Goal: Information Seeking & Learning: Find specific fact

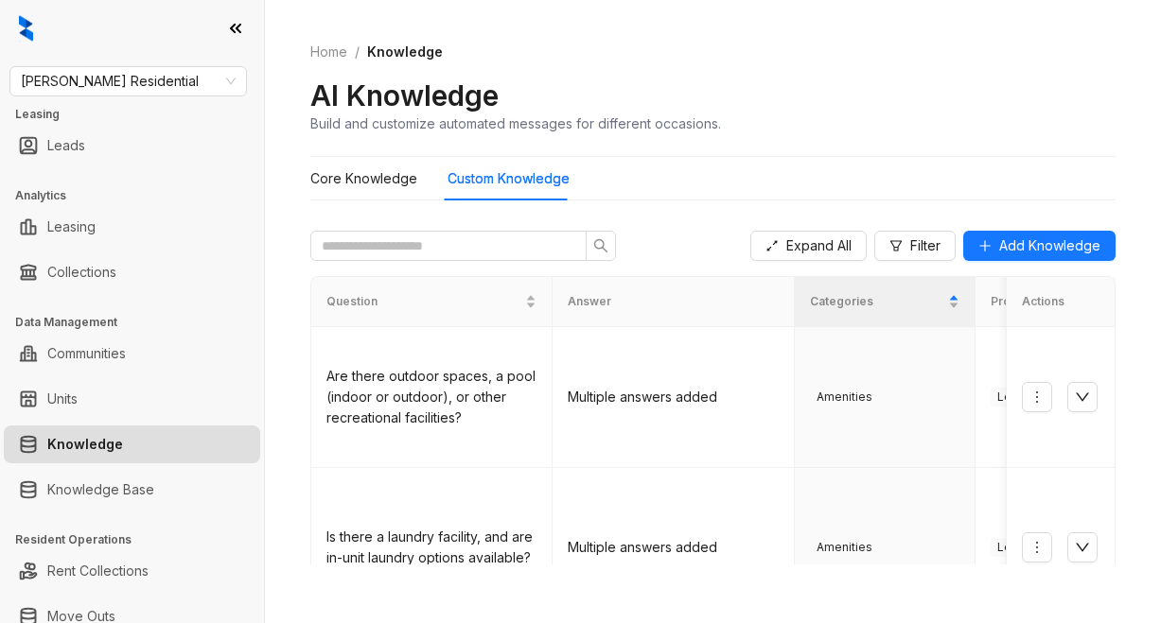
scroll to position [473, 0]
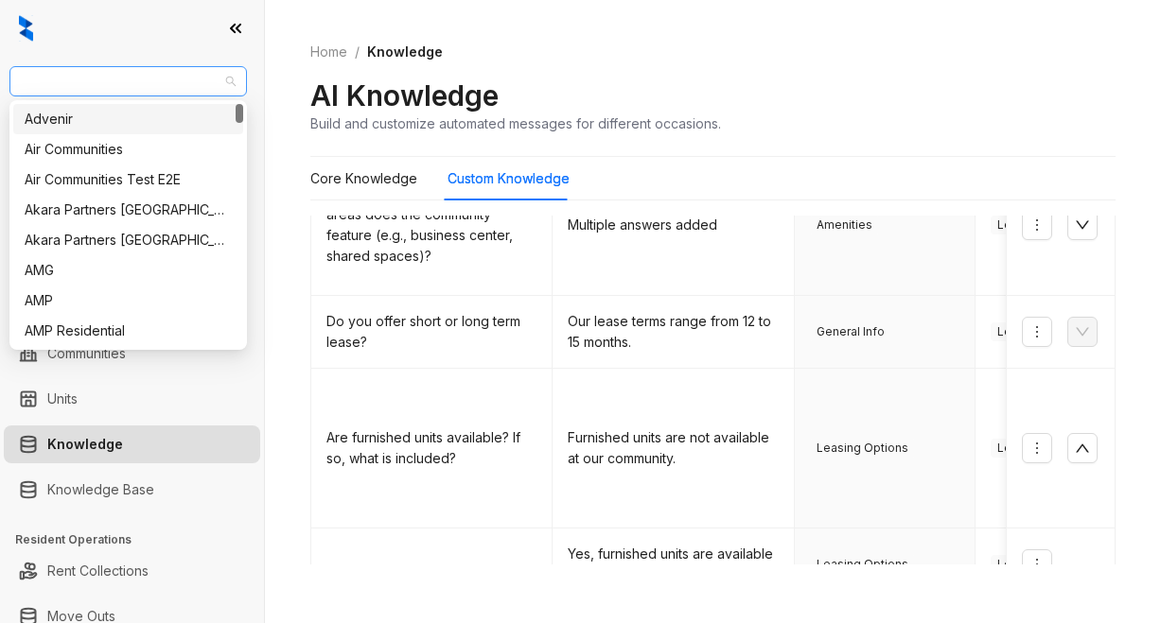
click at [183, 76] on span "Griffis Residential" at bounding box center [128, 81] width 215 height 28
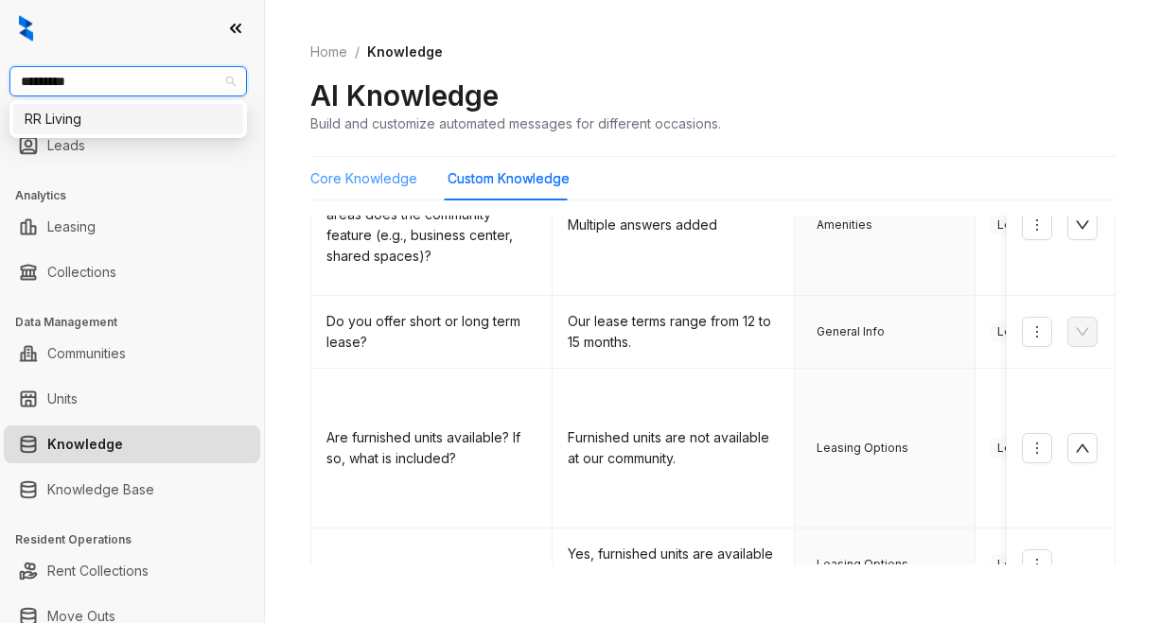
type input "*********"
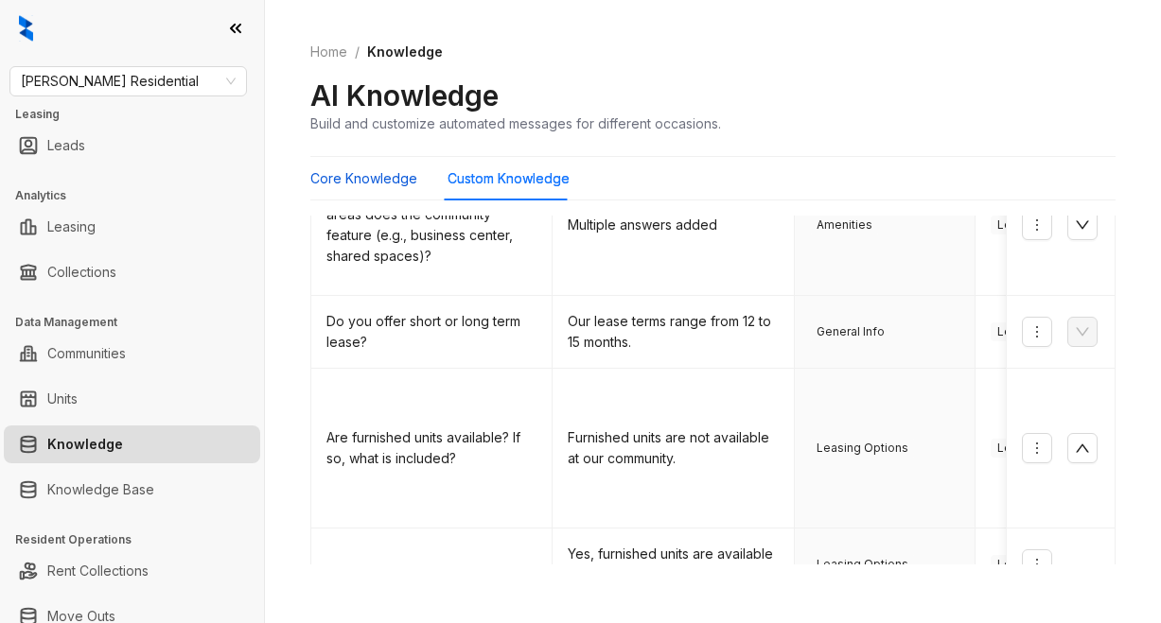
click at [354, 184] on Knowledge "Core Knowledge" at bounding box center [363, 178] width 107 height 21
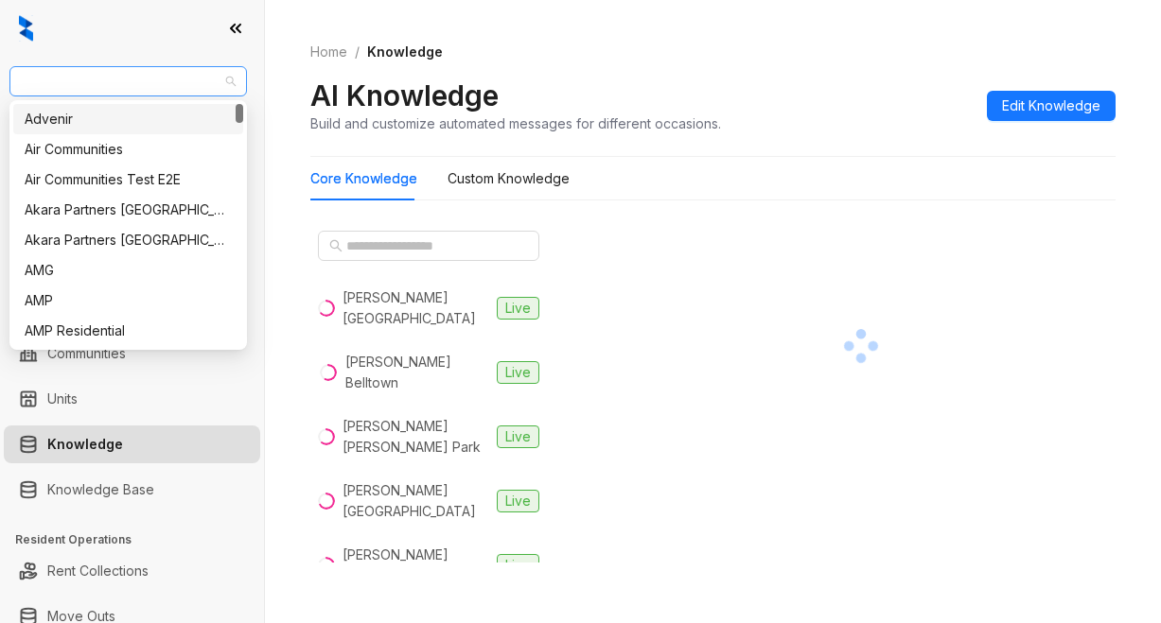
drag, startPoint x: 146, startPoint y: 86, endPoint x: 37, endPoint y: 81, distance: 108.9
click at [37, 81] on span "Griffis Residential" at bounding box center [128, 81] width 215 height 28
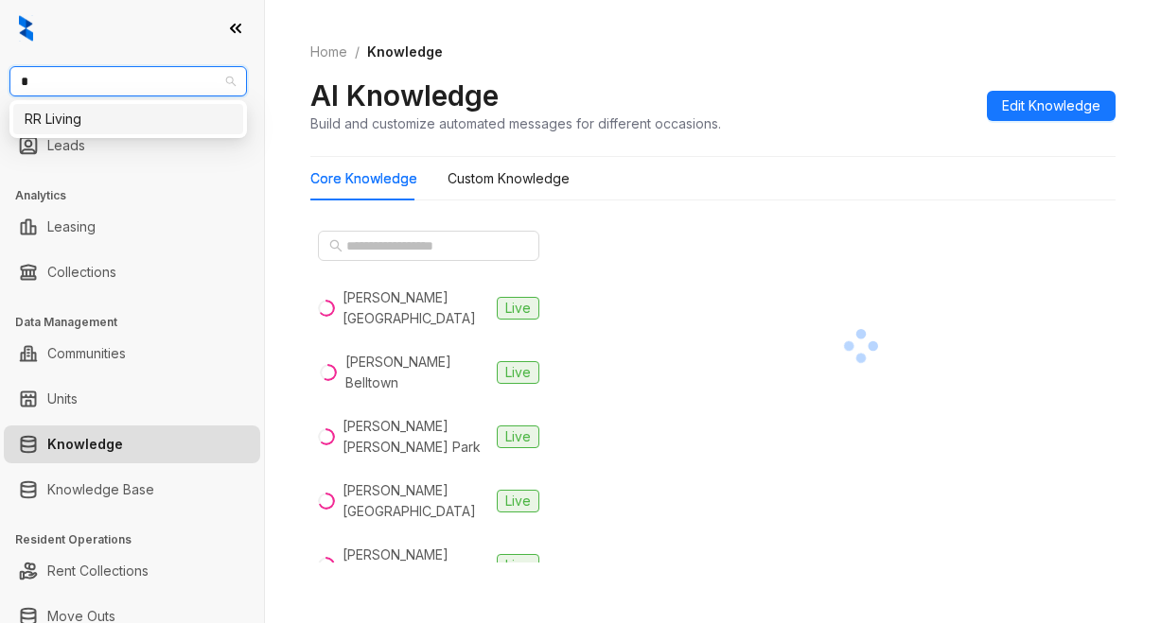
type input "**"
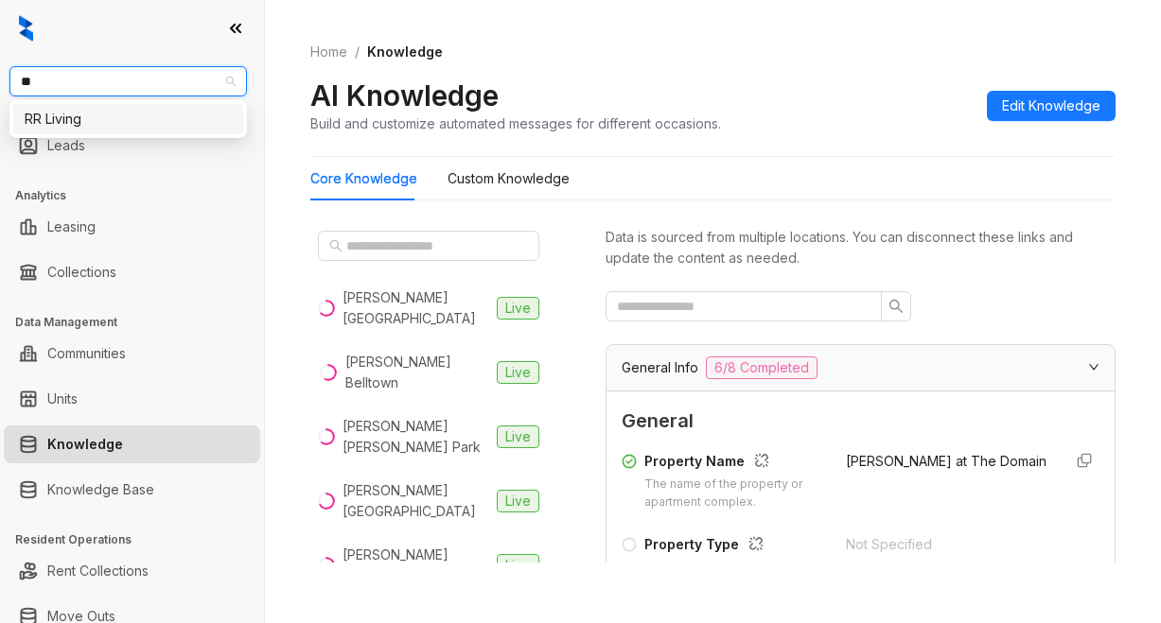
drag, startPoint x: 78, startPoint y: 116, endPoint x: 278, endPoint y: 120, distance: 200.6
click at [79, 115] on div "RR Living" at bounding box center [128, 119] width 207 height 21
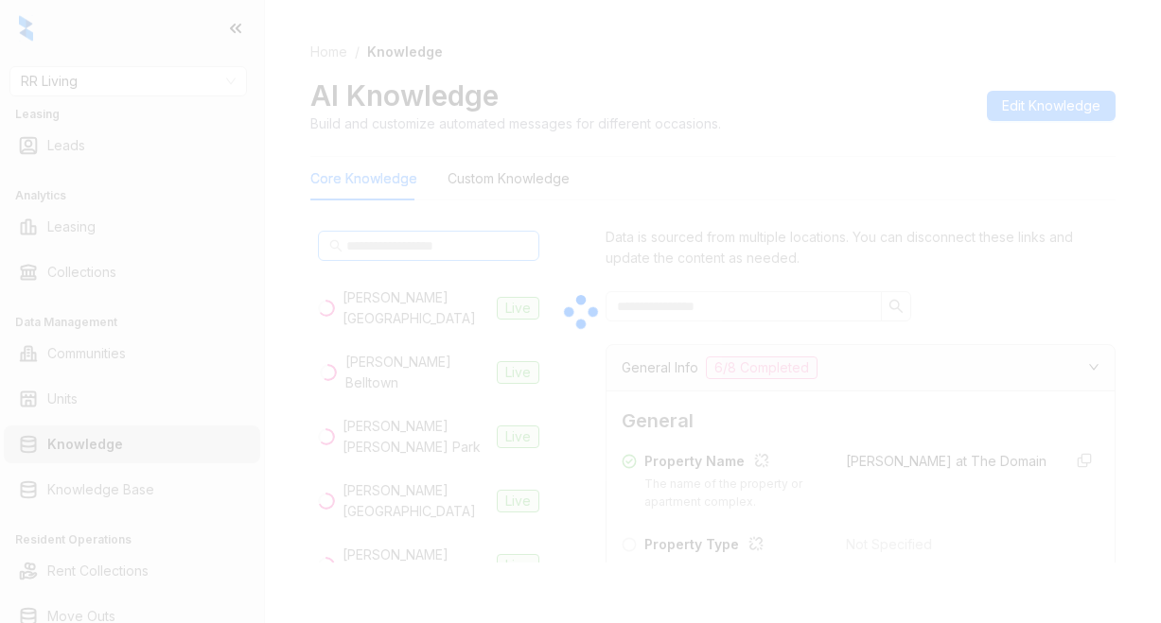
click at [363, 245] on div at bounding box center [580, 311] width 1161 height 623
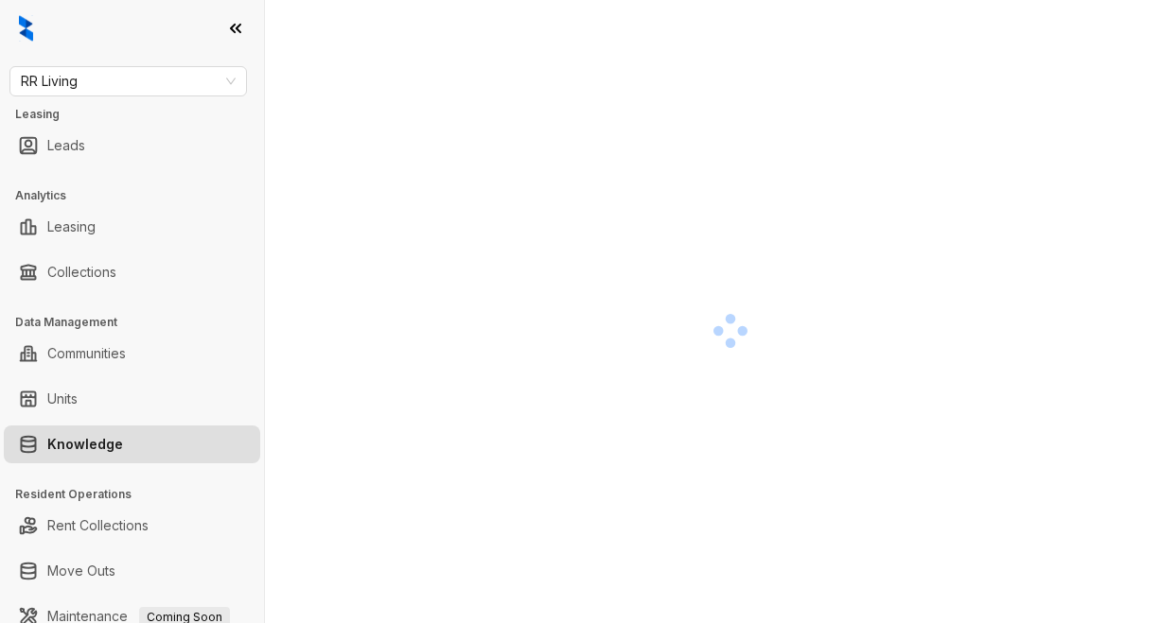
click at [290, 143] on div at bounding box center [713, 311] width 896 height 623
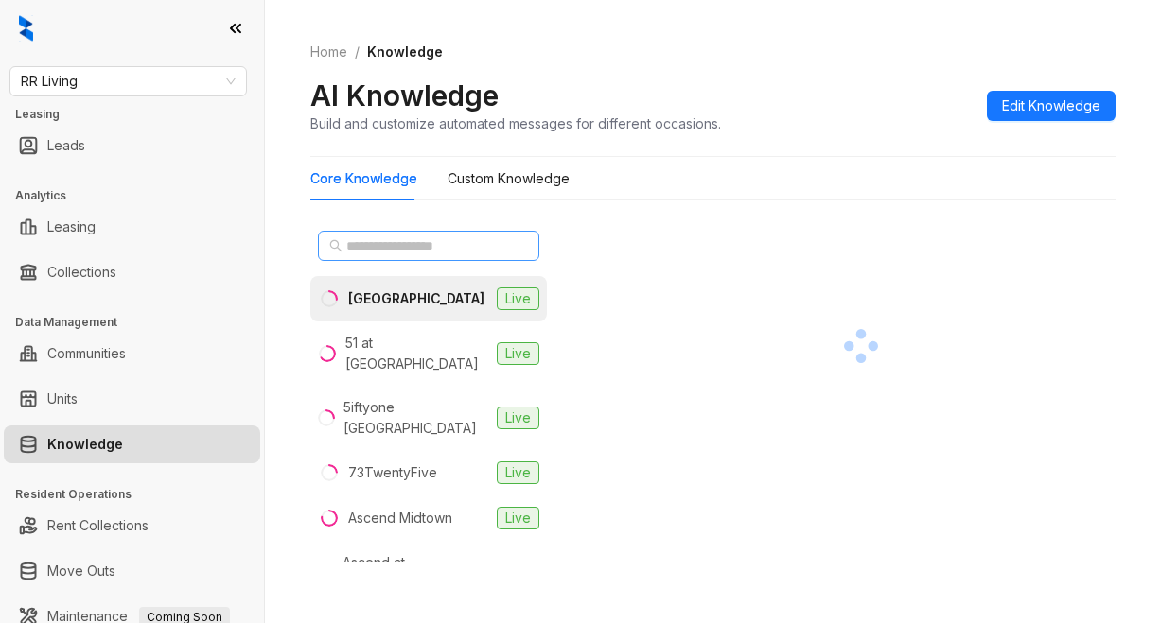
click at [336, 247] on icon "search" at bounding box center [335, 245] width 13 height 13
click at [359, 299] on div "2626 Park" at bounding box center [416, 298] width 136 height 21
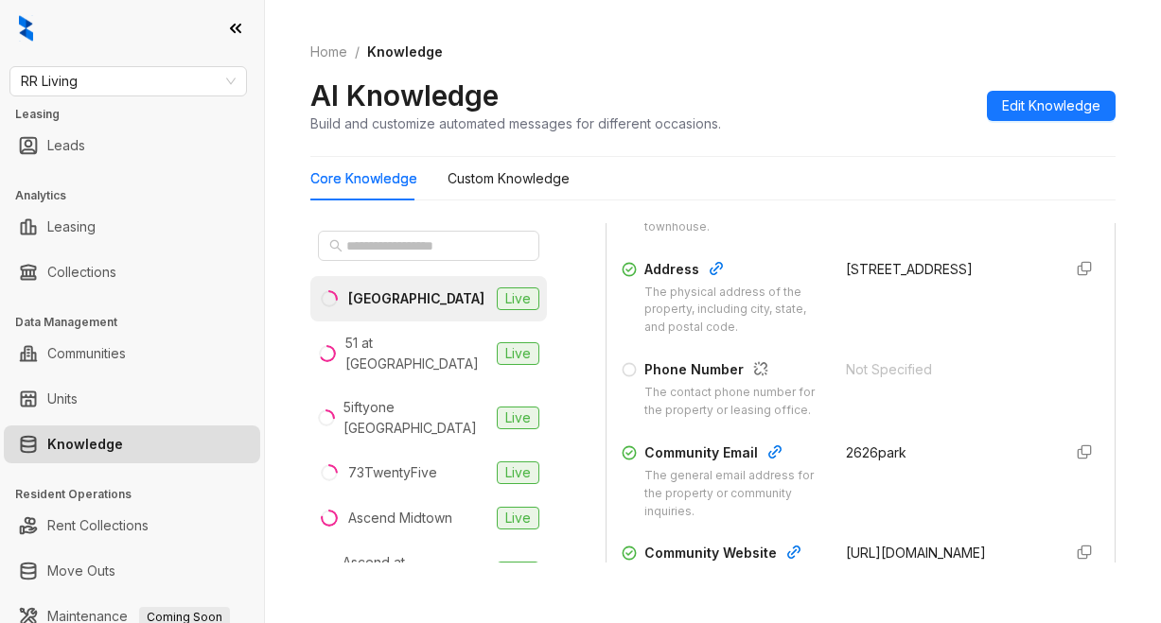
scroll to position [378, 0]
drag, startPoint x: 822, startPoint y: 264, endPoint x: 905, endPoint y: 305, distance: 92.6
click at [905, 305] on div "Address The physical address of the property, including city, state, and postal…" at bounding box center [860, 296] width 478 height 79
copy div "2626 E Park Ave, Tallahassee, FL, 32301-0802"
click at [97, 81] on span "RR Living" at bounding box center [128, 81] width 215 height 28
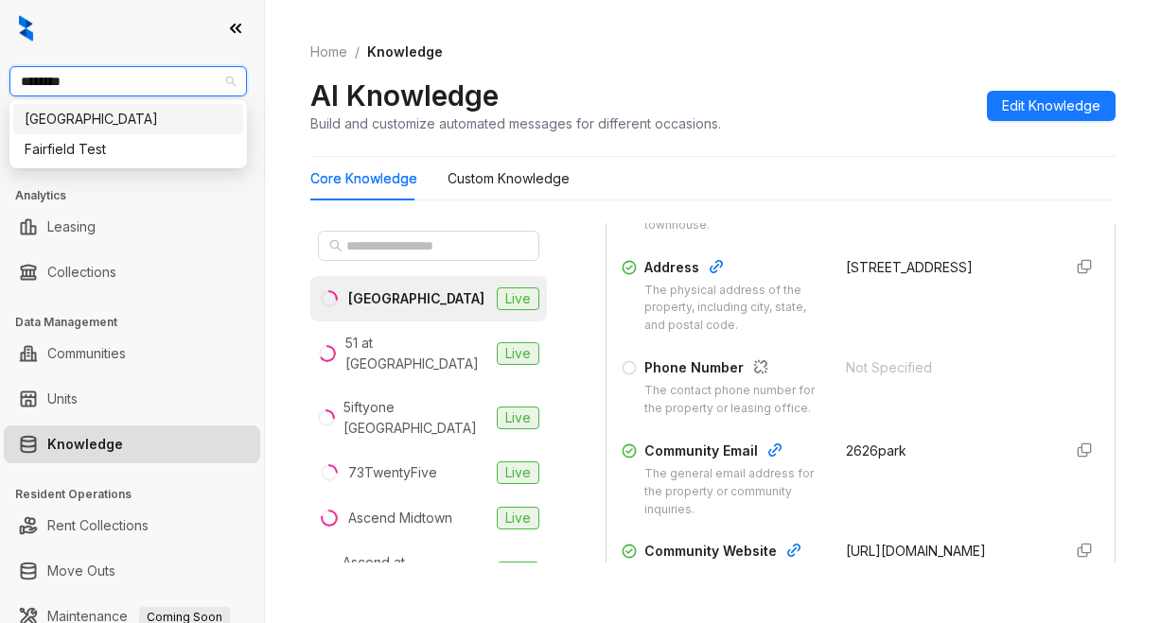
type input "*********"
click at [52, 127] on div "Fairfield" at bounding box center [128, 119] width 207 height 21
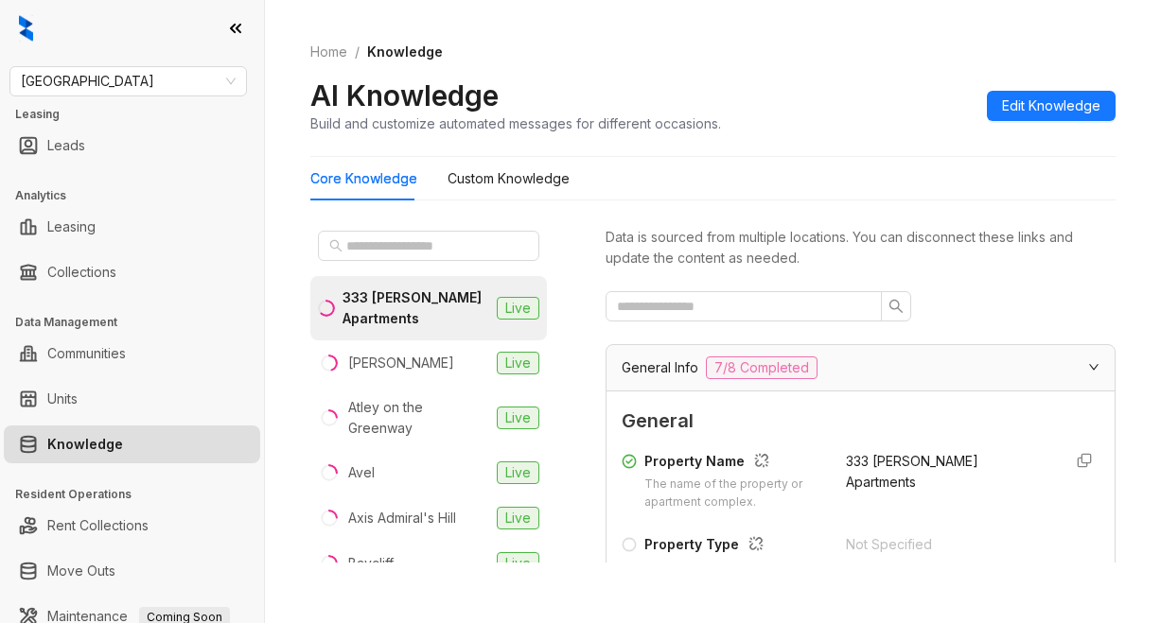
click at [768, 72] on div "Home / Knowledge AI Knowledge Build and customize automated messages for differ…" at bounding box center [712, 88] width 805 height 138
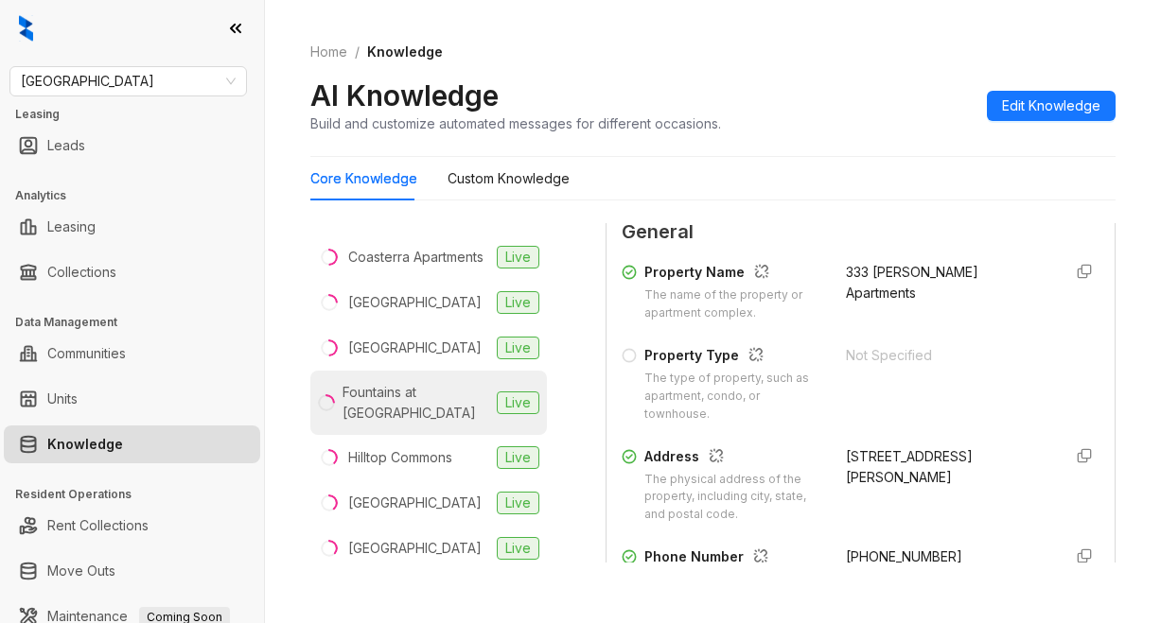
scroll to position [473, 0]
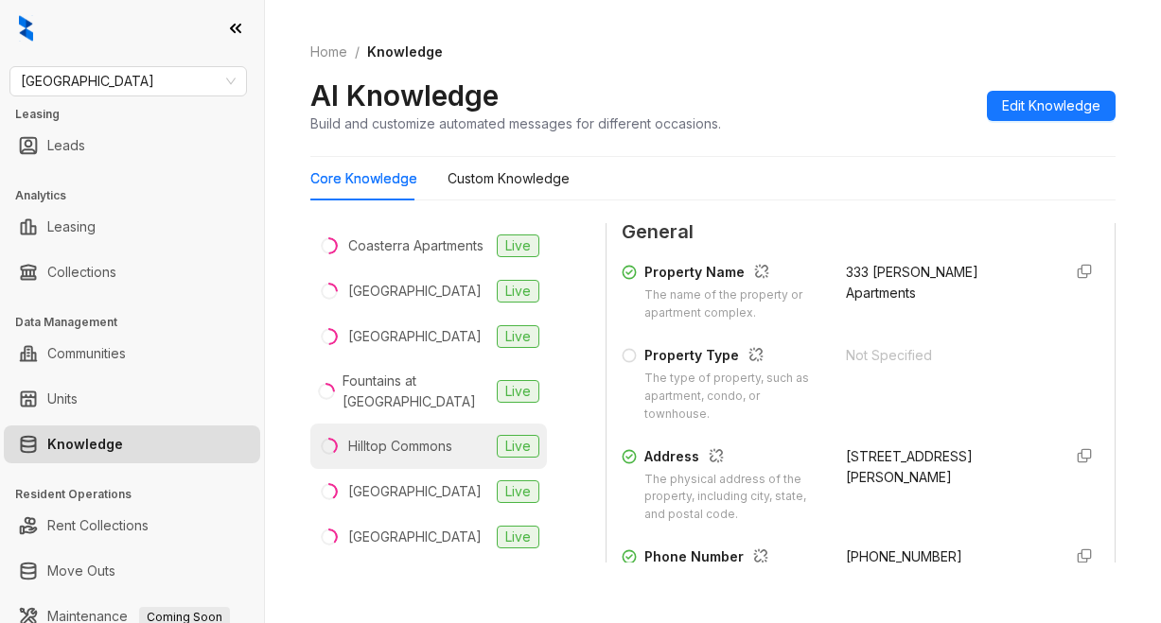
click at [364, 443] on div "Hilltop Commons" at bounding box center [400, 446] width 104 height 21
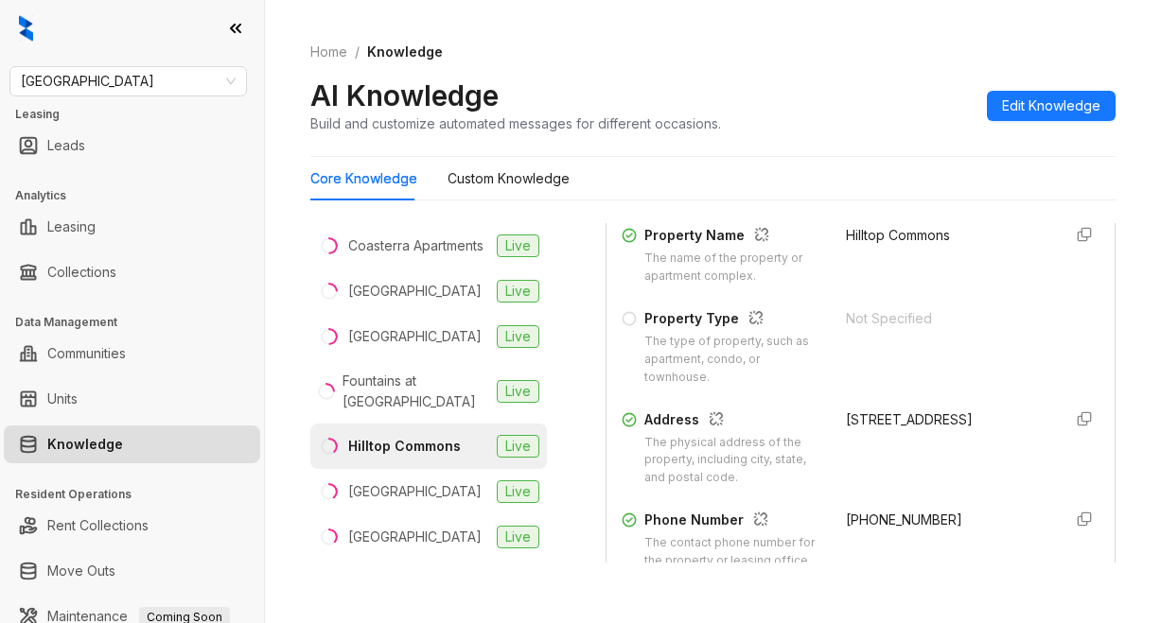
scroll to position [284, 0]
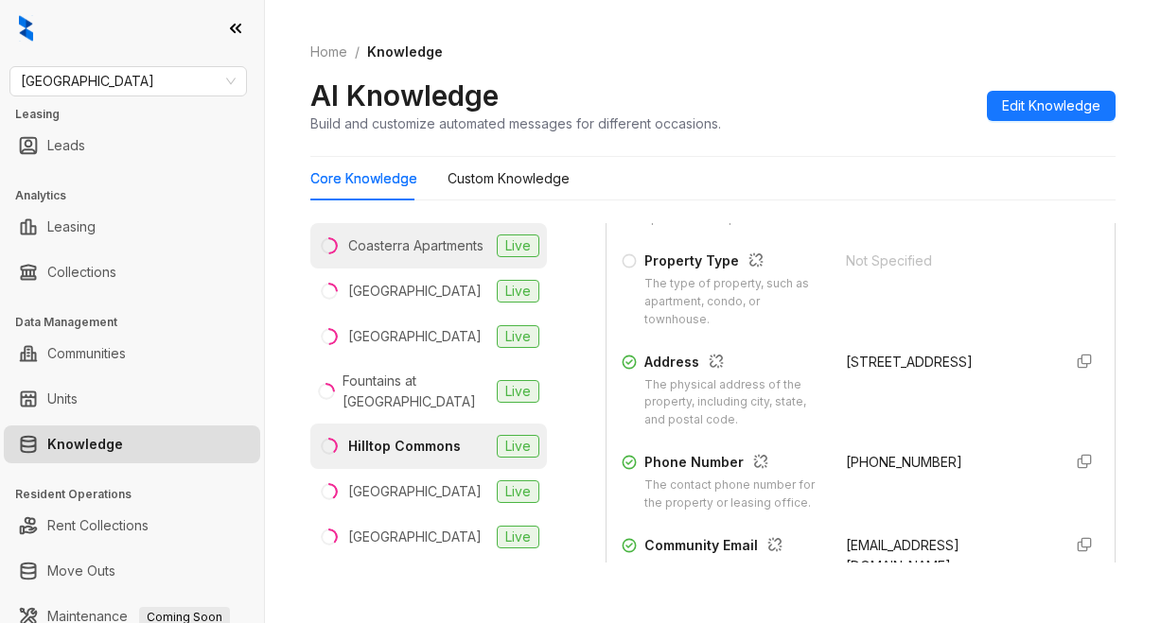
click at [365, 256] on div "Coasterra Apartments" at bounding box center [415, 246] width 135 height 21
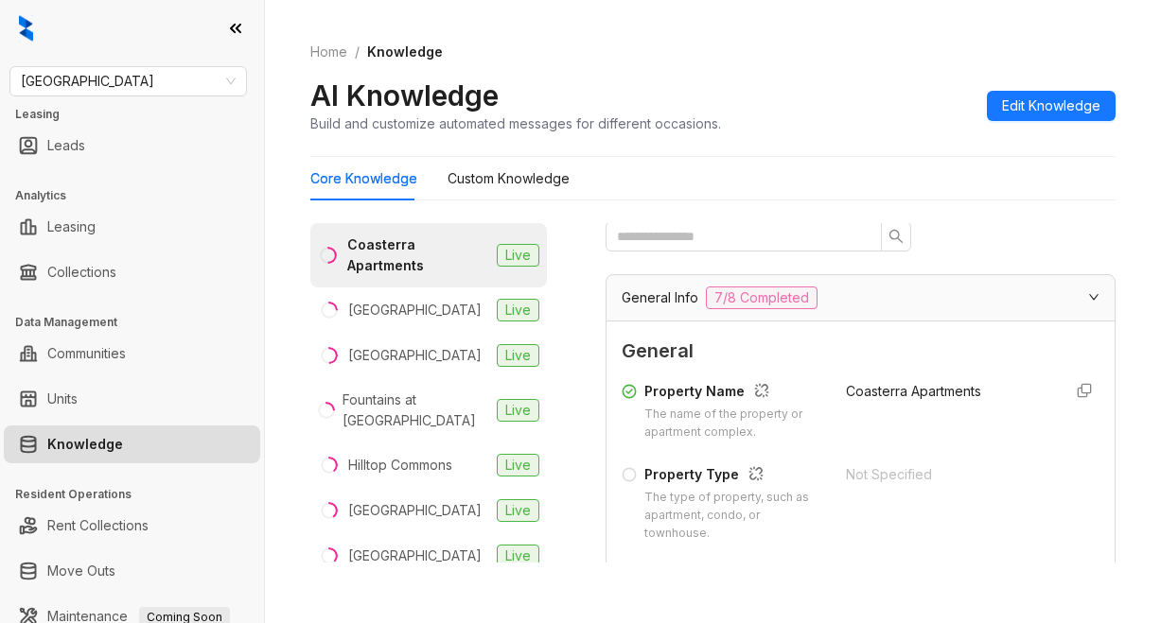
scroll to position [284, 0]
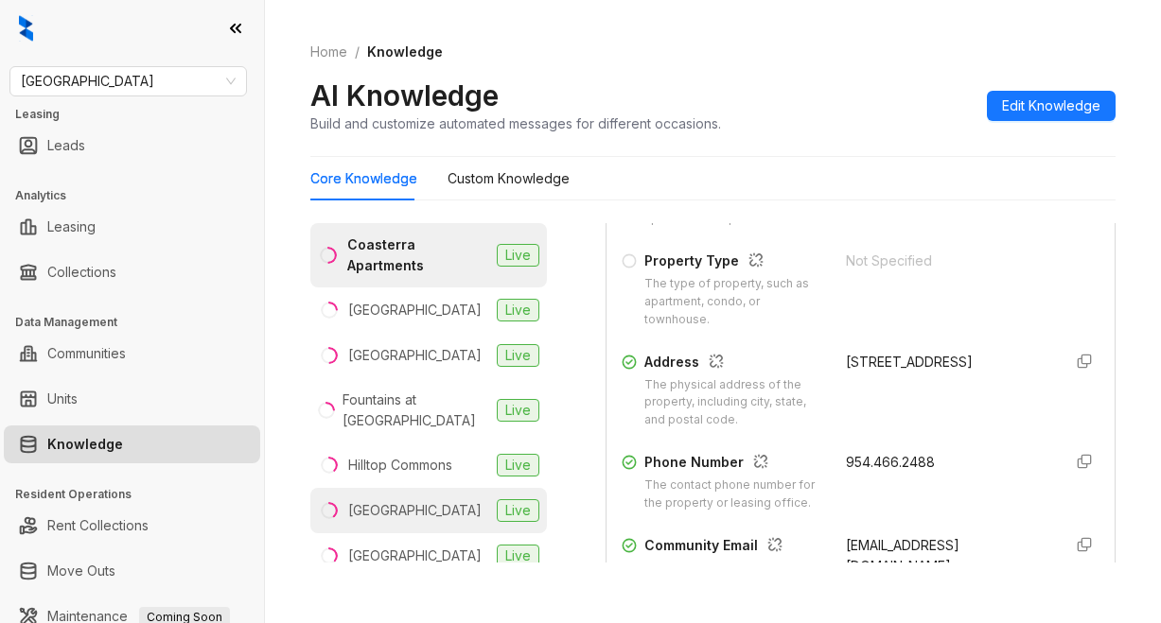
click at [357, 500] on div "Hollow Creek" at bounding box center [414, 510] width 133 height 21
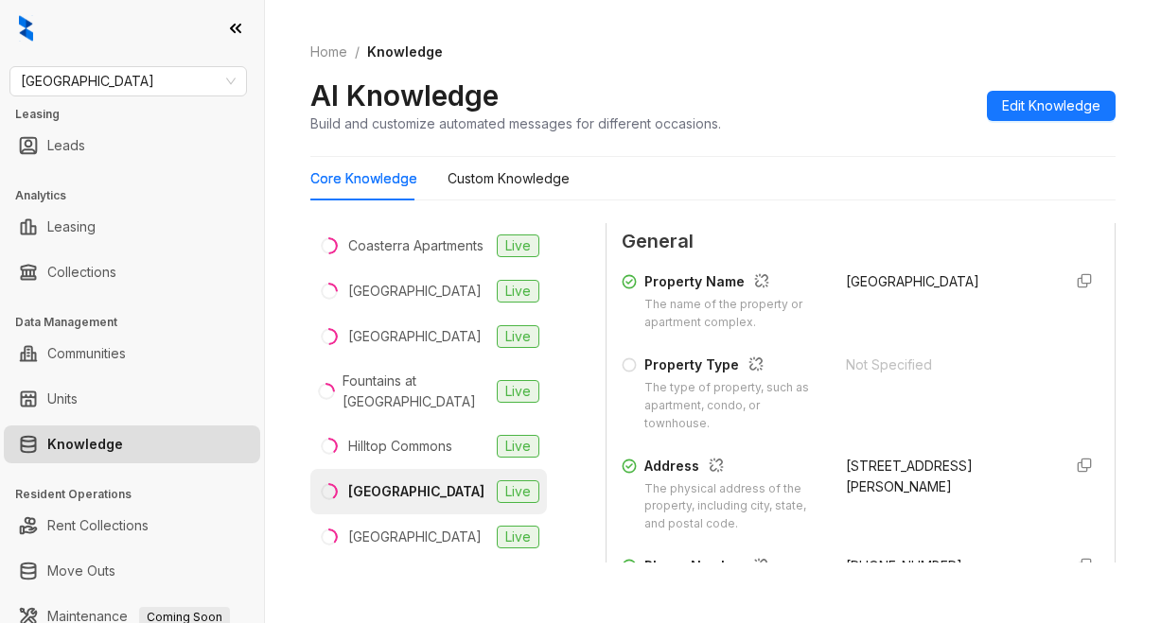
scroll to position [284, 0]
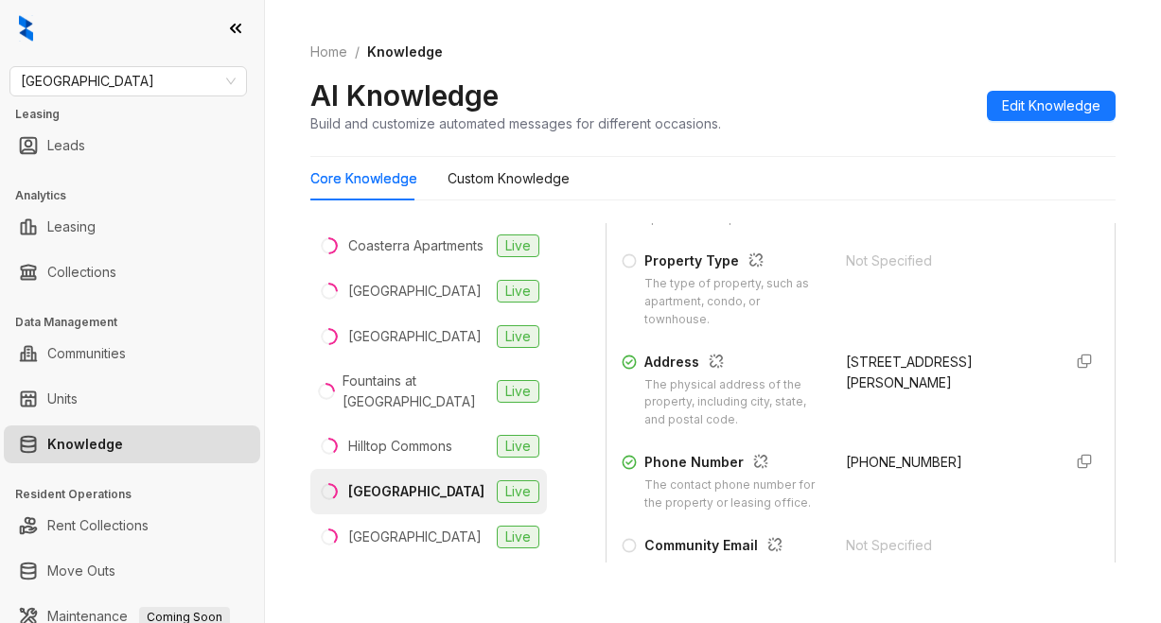
click at [460, 597] on div "Home / Knowledge AI Knowledge Build and customize automated messages for differ…" at bounding box center [713, 311] width 896 height 623
click at [805, 84] on div "AI Knowledge Build and customize automated messages for different occasions. Ed…" at bounding box center [712, 106] width 805 height 56
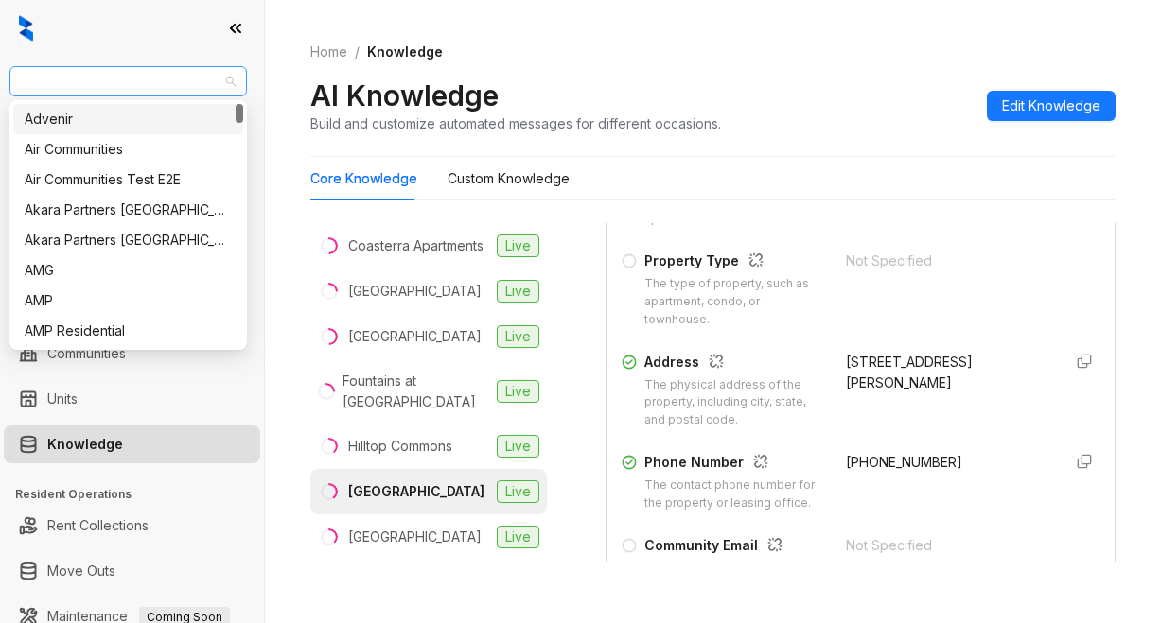
click at [90, 96] on div "Fairfield" at bounding box center [127, 81] width 237 height 30
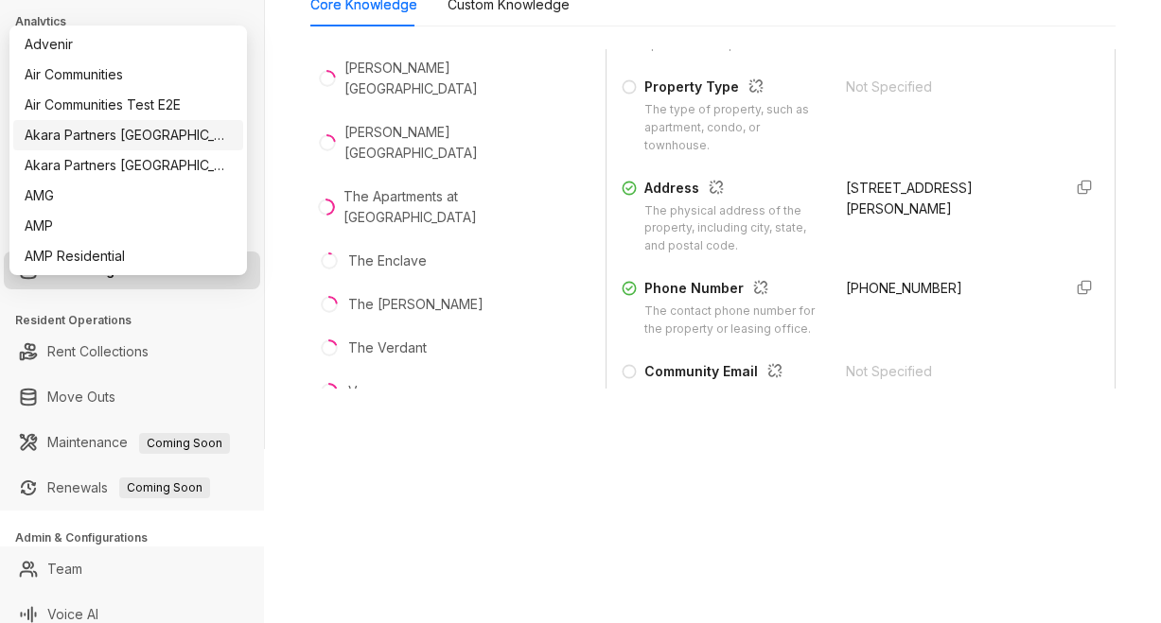
scroll to position [188, 0]
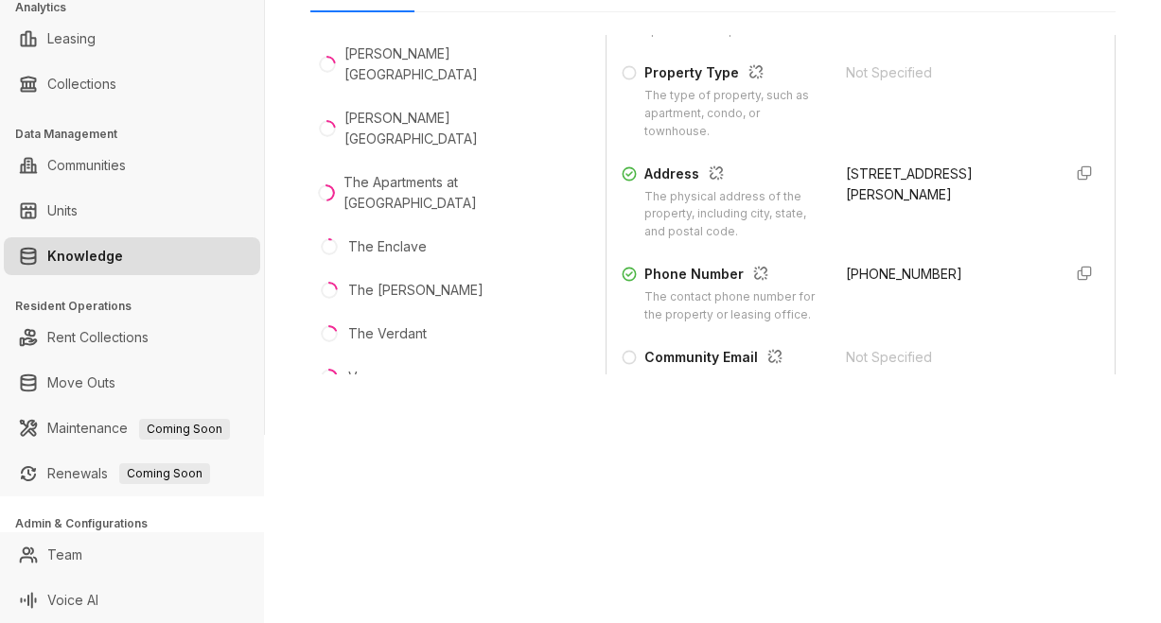
drag, startPoint x: 404, startPoint y: 561, endPoint x: 586, endPoint y: 518, distance: 187.4
click at [419, 561] on div "Fairfield Leasing Leads Analytics Leasing Collections Data Management Communiti…" at bounding box center [580, 311] width 1161 height 623
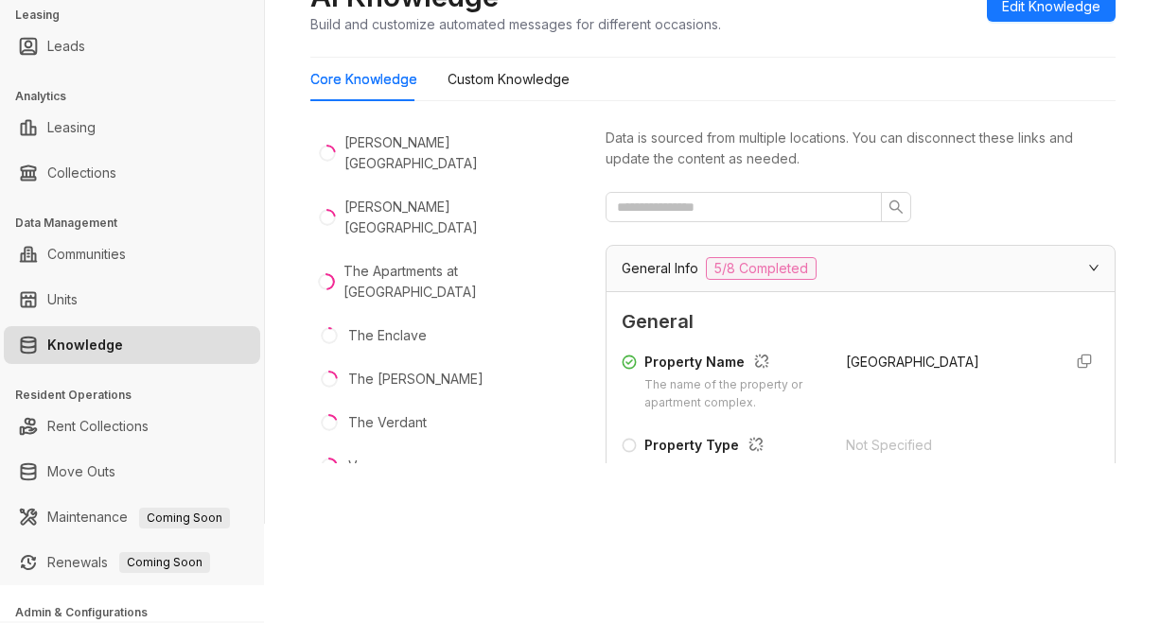
scroll to position [0, 0]
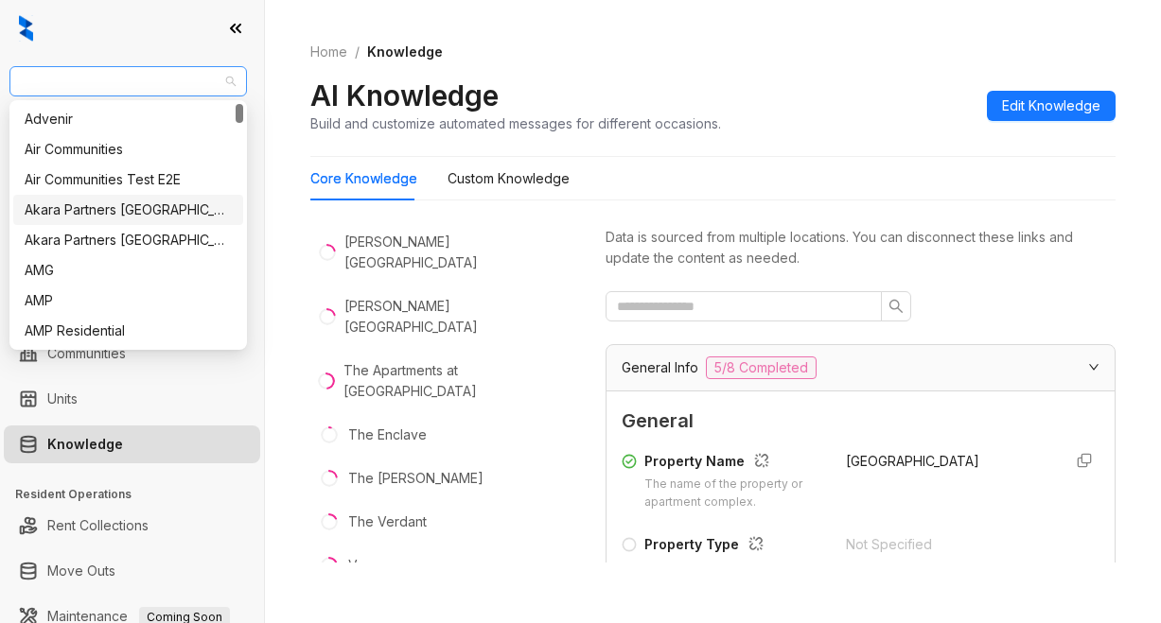
click at [107, 76] on span "Fairfield" at bounding box center [128, 81] width 215 height 28
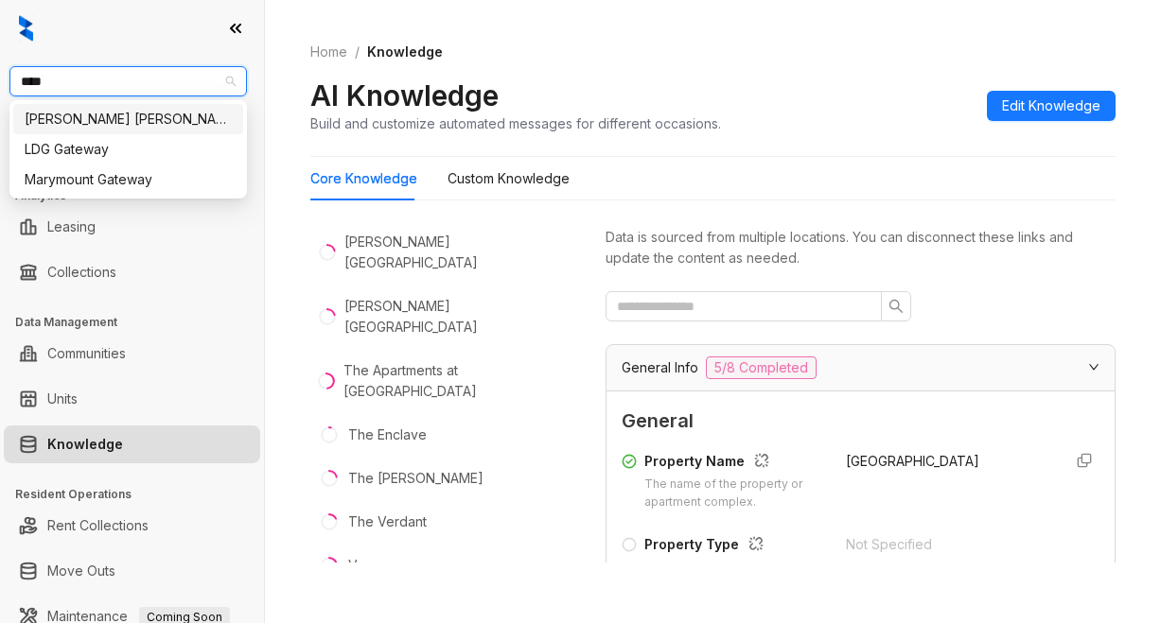
type input "*****"
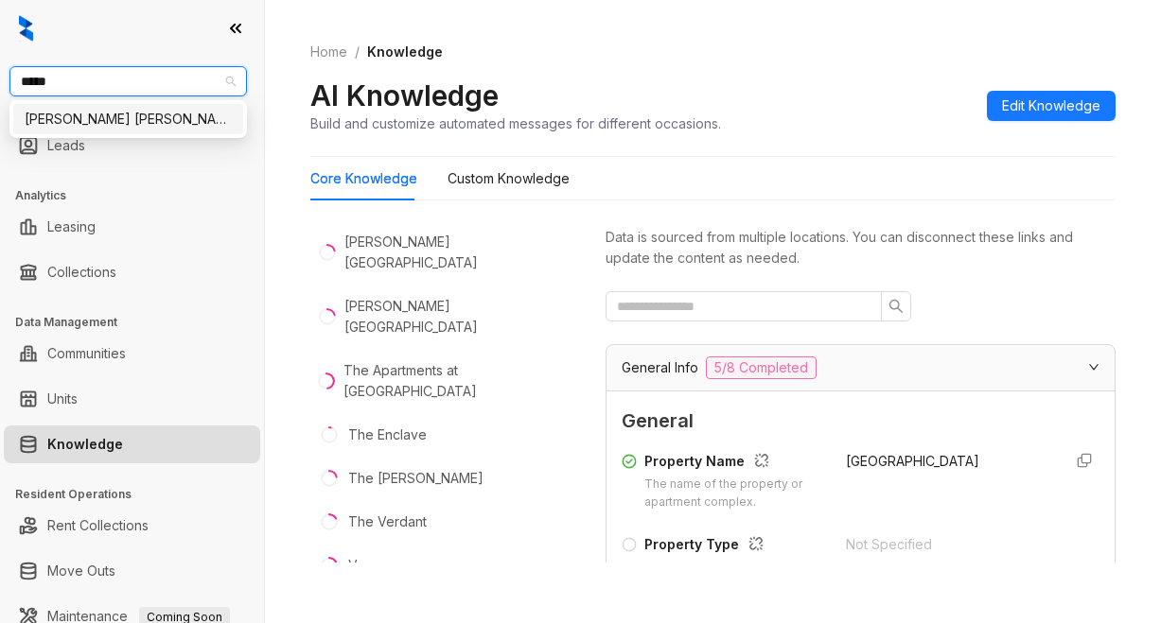
click at [134, 117] on div "Gates Hudson" at bounding box center [128, 119] width 207 height 21
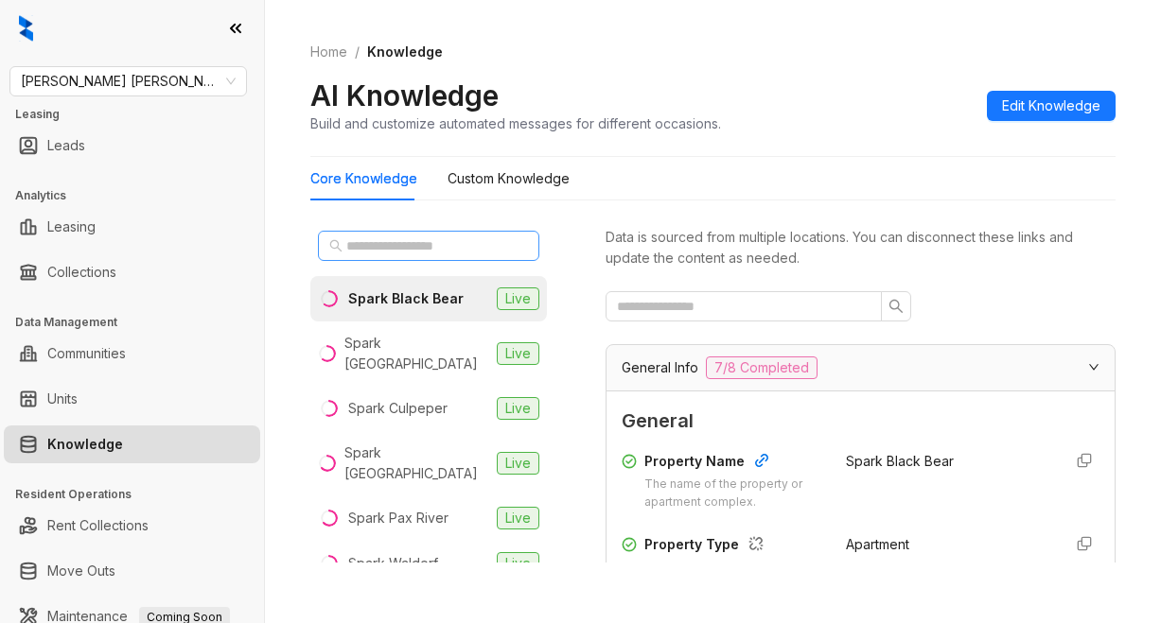
click at [340, 242] on icon "search" at bounding box center [335, 245] width 13 height 13
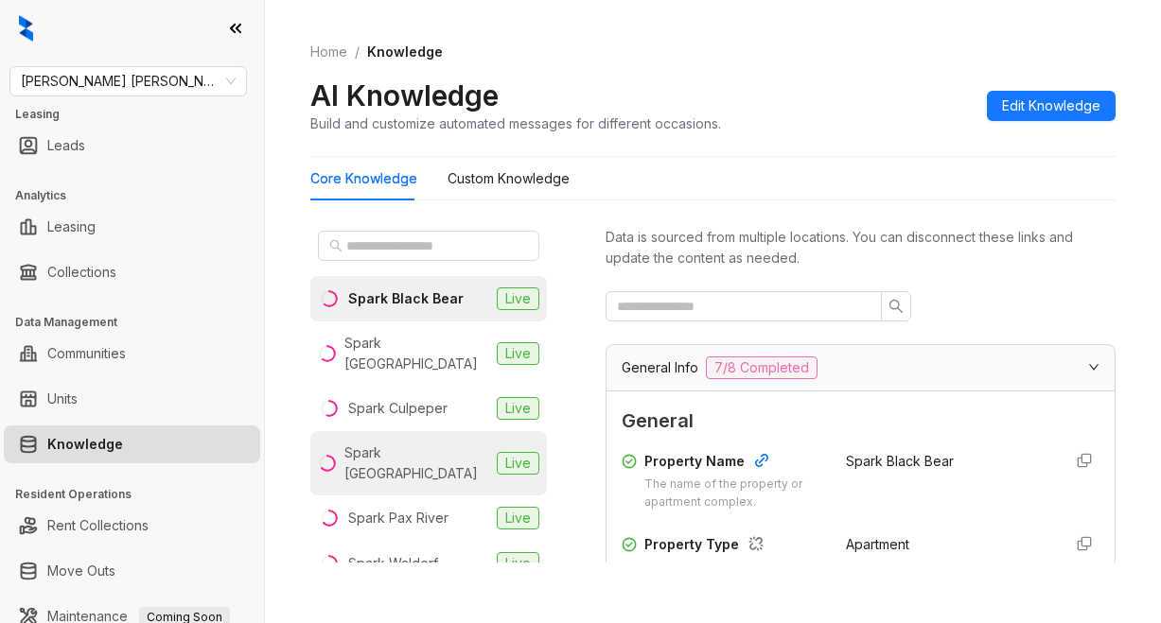
click at [425, 443] on div "Spark [GEOGRAPHIC_DATA]" at bounding box center [416, 464] width 145 height 42
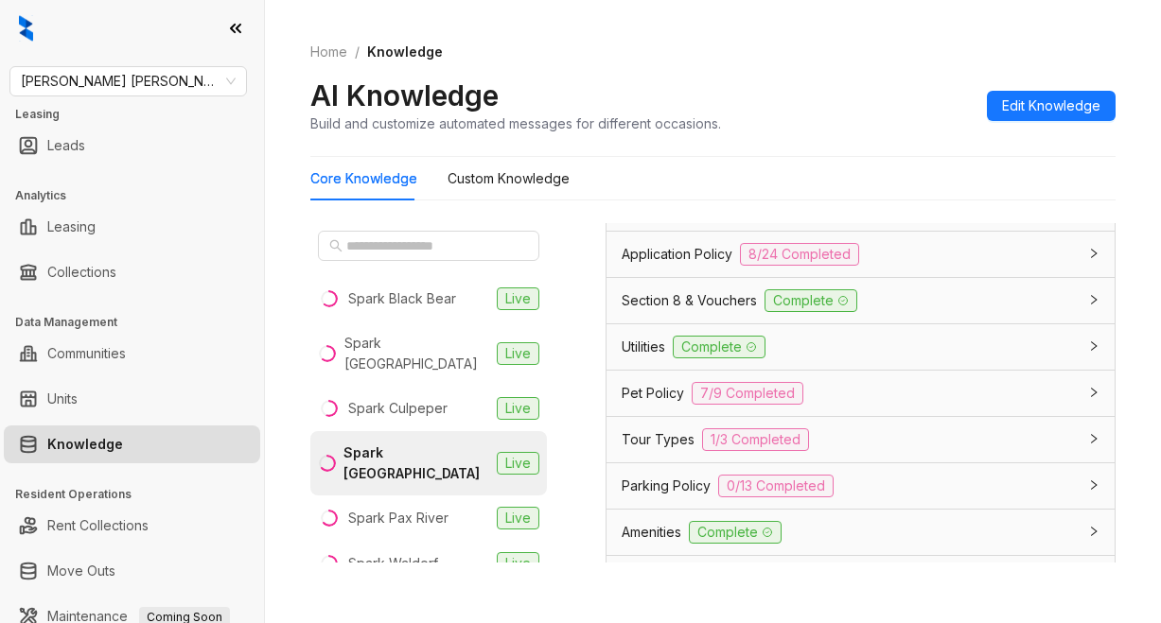
scroll to position [1419, 0]
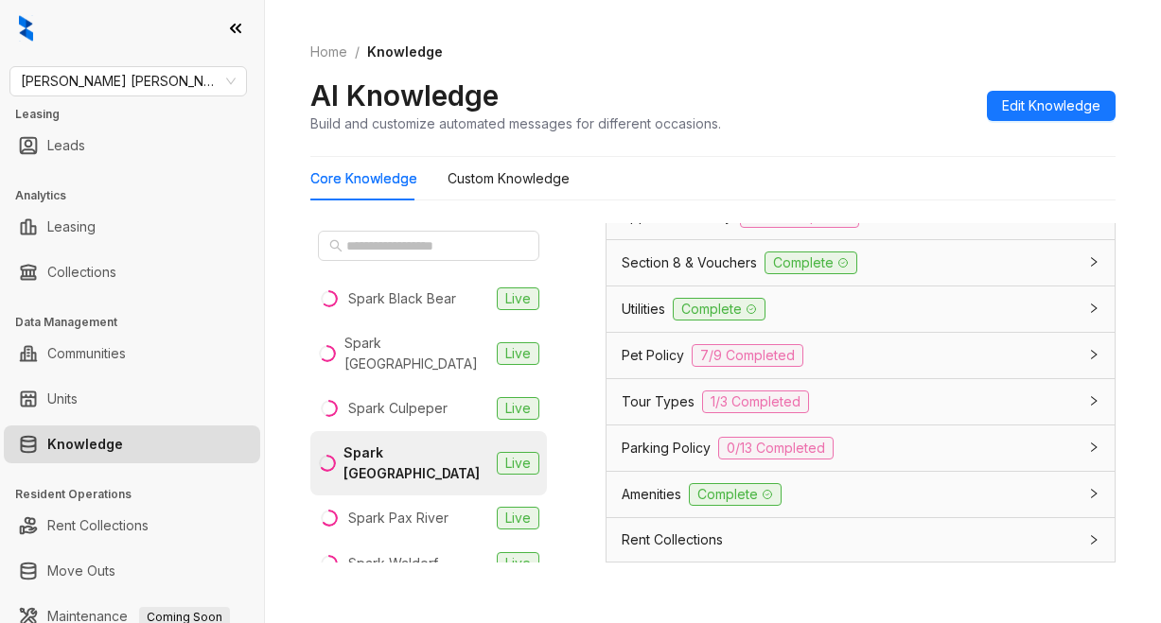
click at [639, 227] on span "Application Policy" at bounding box center [676, 216] width 111 height 21
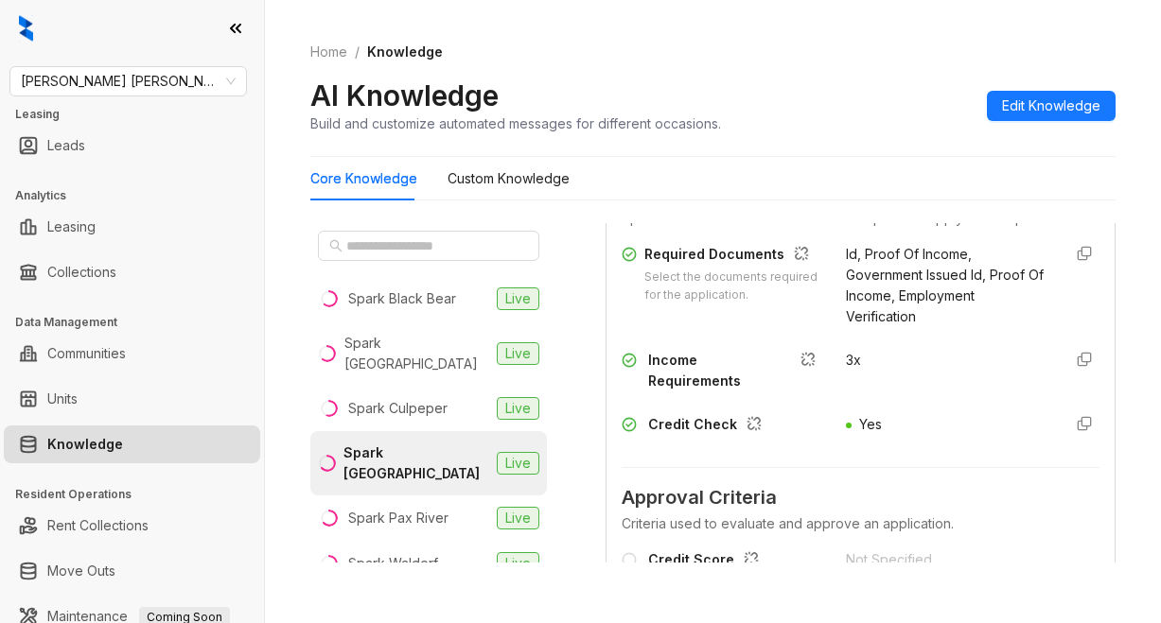
scroll to position [1703, 0]
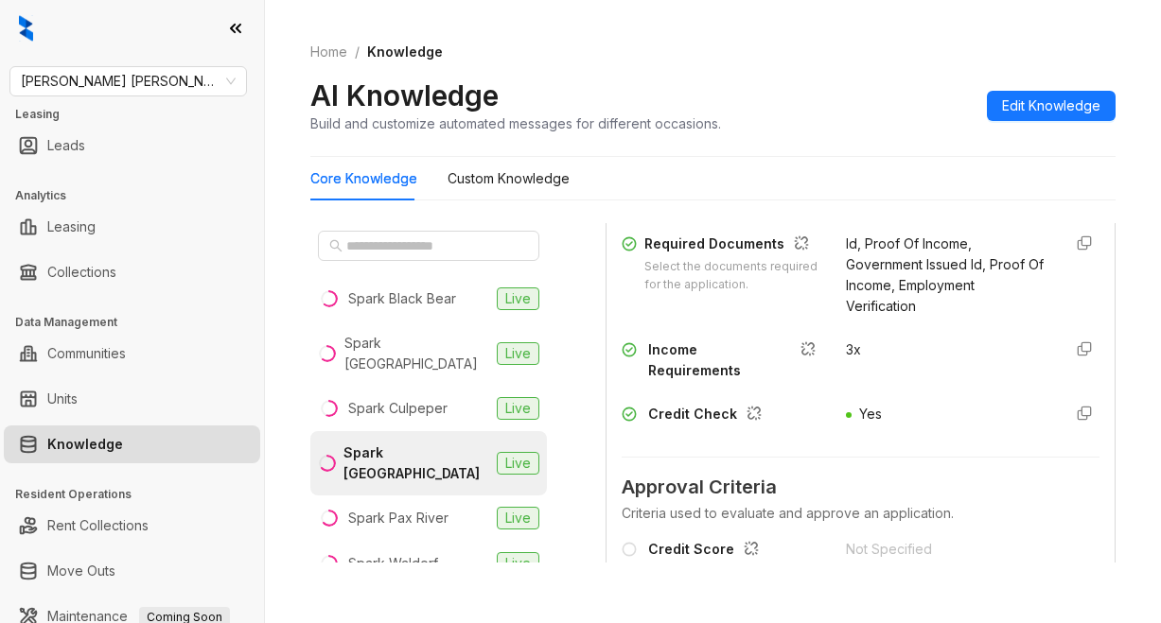
click at [568, 318] on div "Spark Black Bear Live Spark Charlottesville Live Spark Culpeper Live Spark Oxon…" at bounding box center [442, 401] width 265 height 356
drag, startPoint x: 945, startPoint y: 495, endPoint x: 961, endPoint y: 485, distance: 18.7
click at [945, 442] on div "Required Documents Select the documents required for the application. Id, Proof…" at bounding box center [860, 334] width 478 height 216
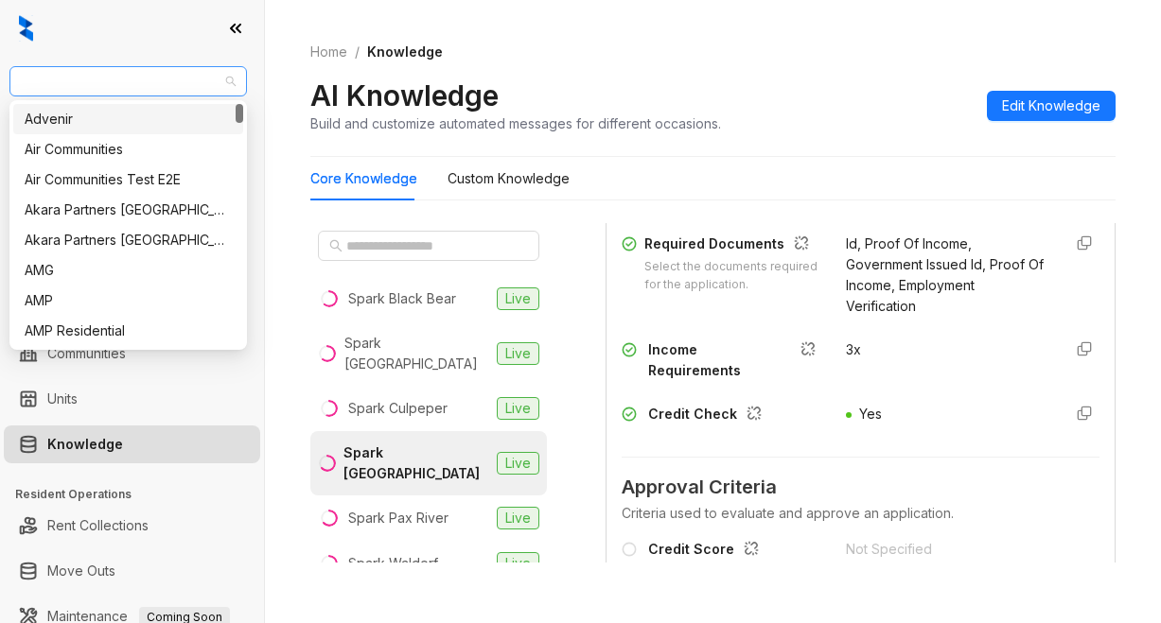
click at [127, 83] on span "Gates Hudson" at bounding box center [128, 81] width 215 height 28
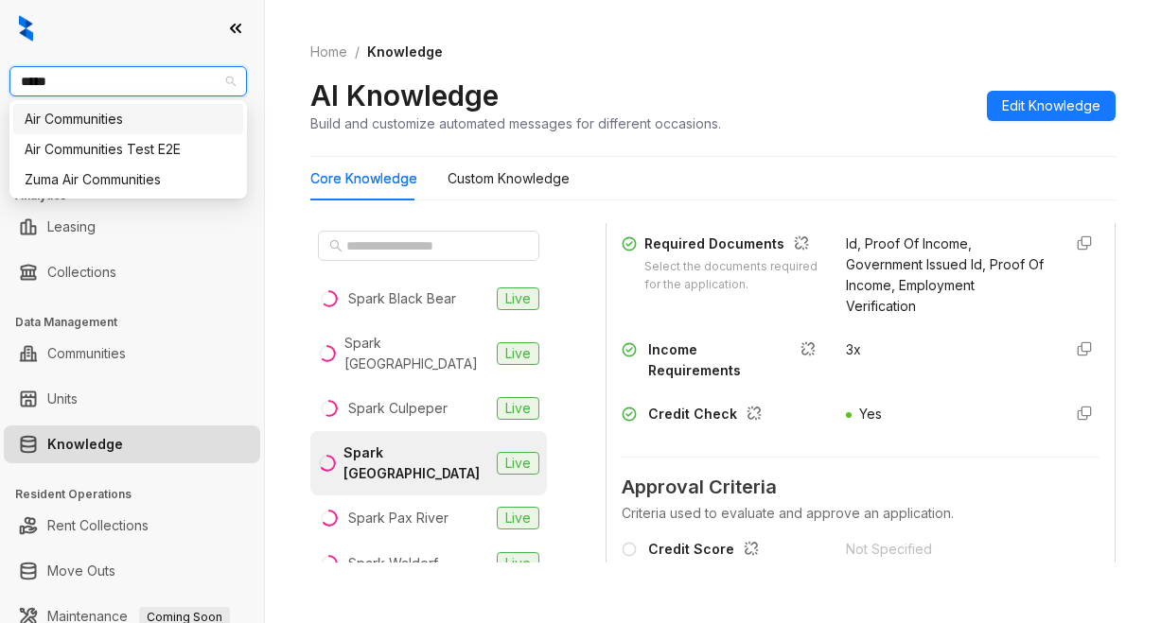
type input "******"
click at [136, 113] on div "Air Communities" at bounding box center [128, 119] width 207 height 21
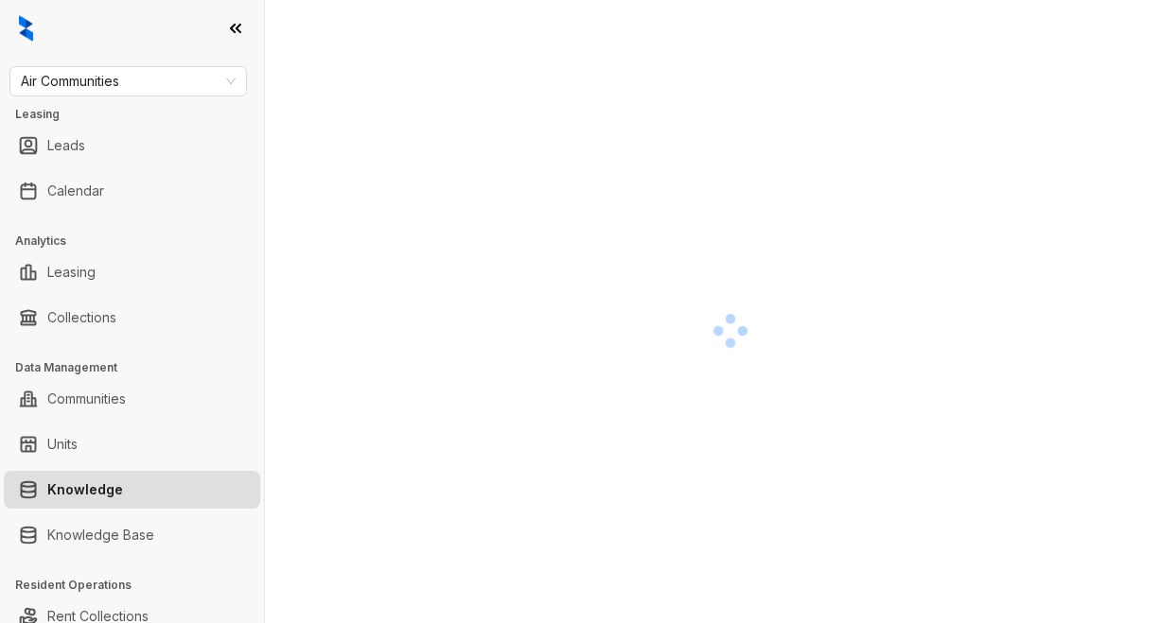
click at [656, 201] on div at bounding box center [729, 330] width 839 height 623
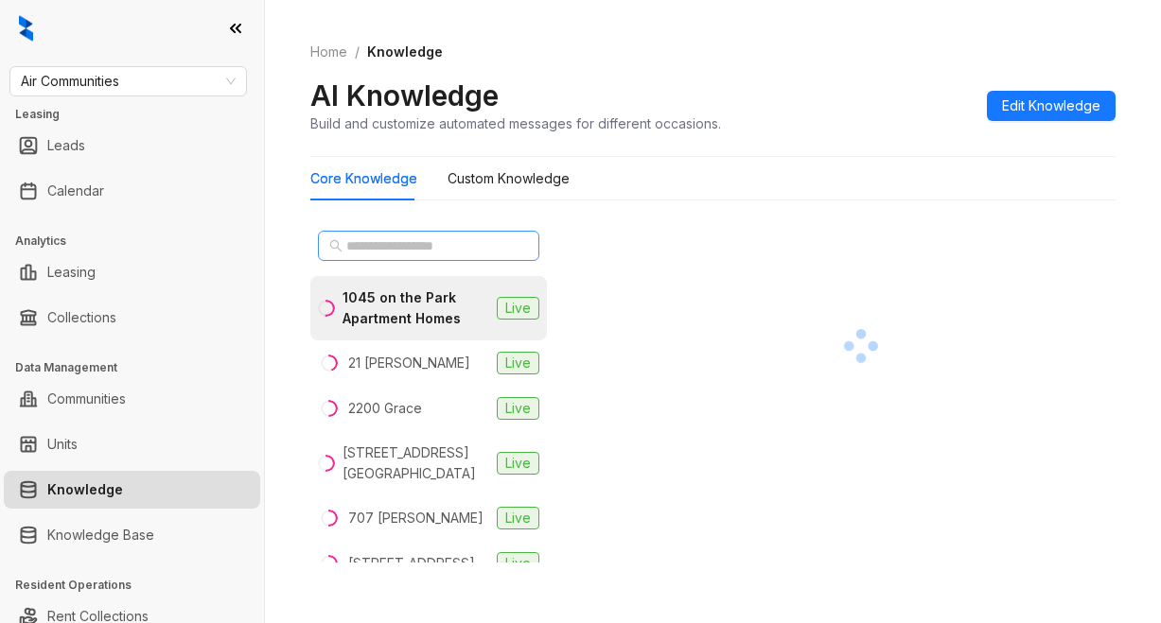
click at [341, 246] on icon "search" at bounding box center [335, 245] width 13 height 13
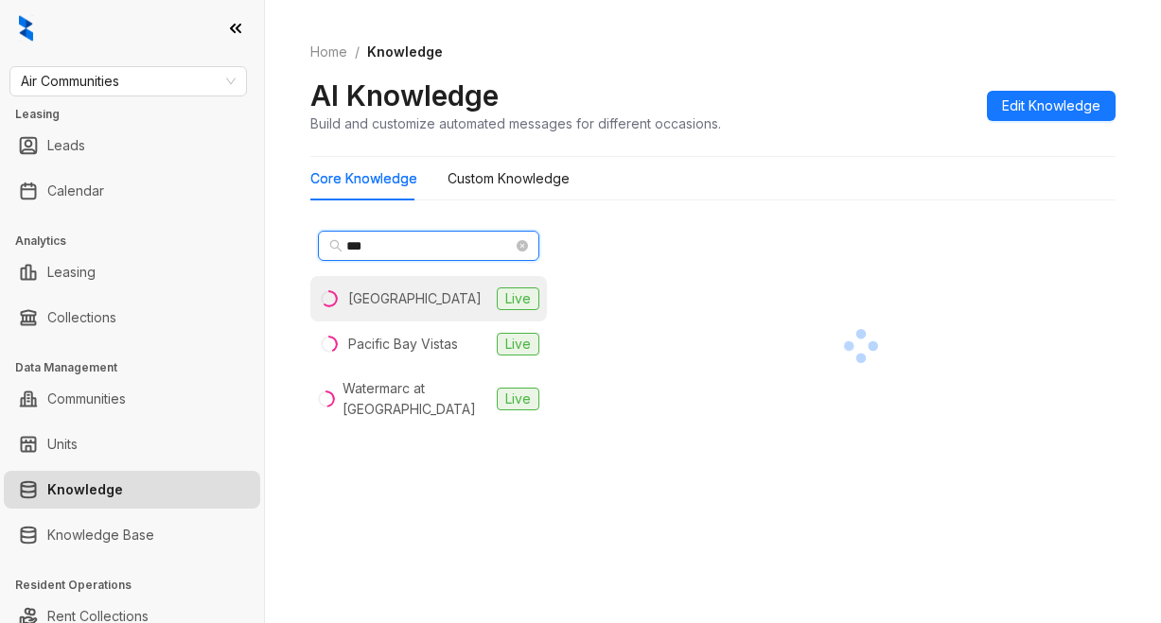
type input "***"
click at [362, 300] on div "[GEOGRAPHIC_DATA]" at bounding box center [414, 298] width 133 height 21
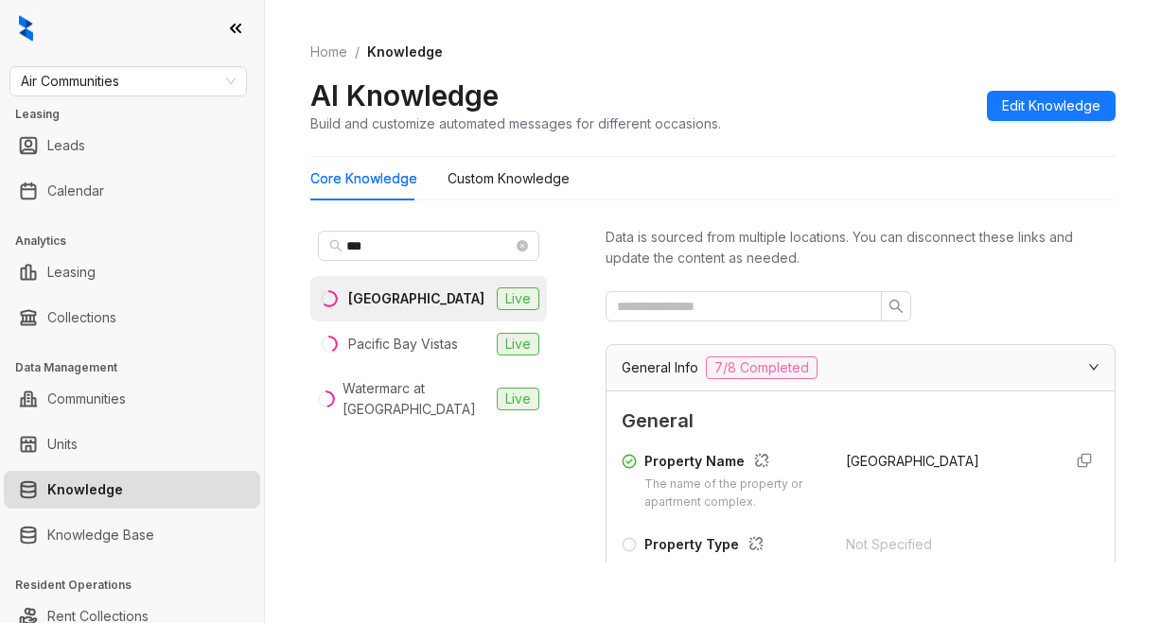
drag, startPoint x: 534, startPoint y: 477, endPoint x: 687, endPoint y: 468, distance: 152.5
click at [551, 480] on div "*** [GEOGRAPHIC_DATA] Live Watermarc at [GEOGRAPHIC_DATA] Live" at bounding box center [442, 401] width 265 height 356
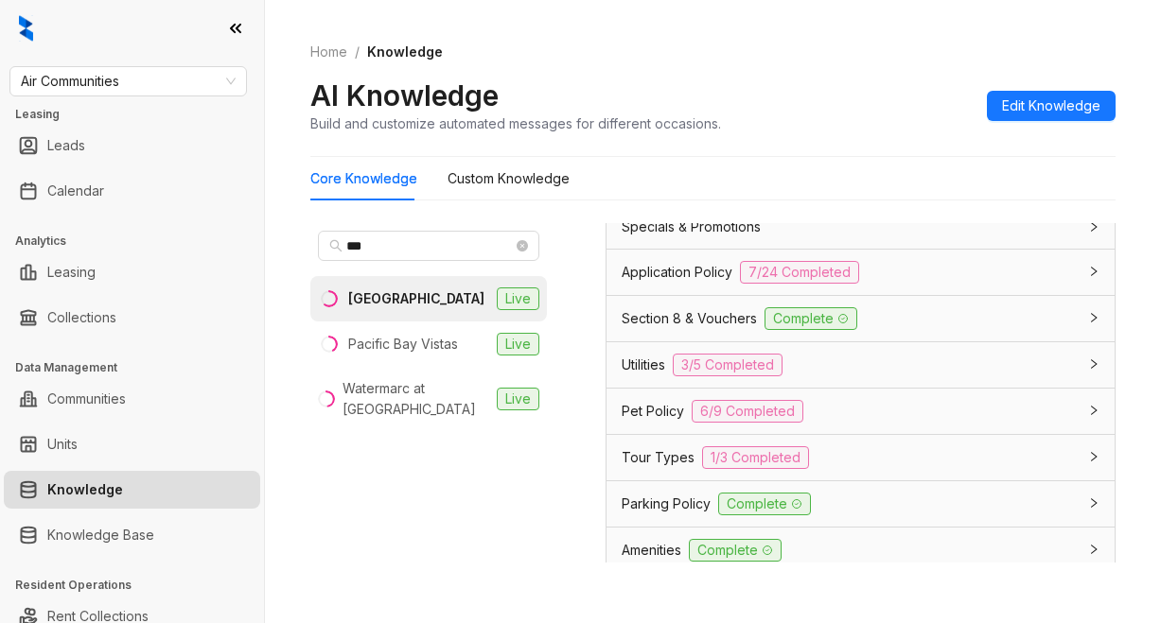
scroll to position [1513, 0]
click at [677, 282] on span "Application Policy" at bounding box center [676, 271] width 111 height 21
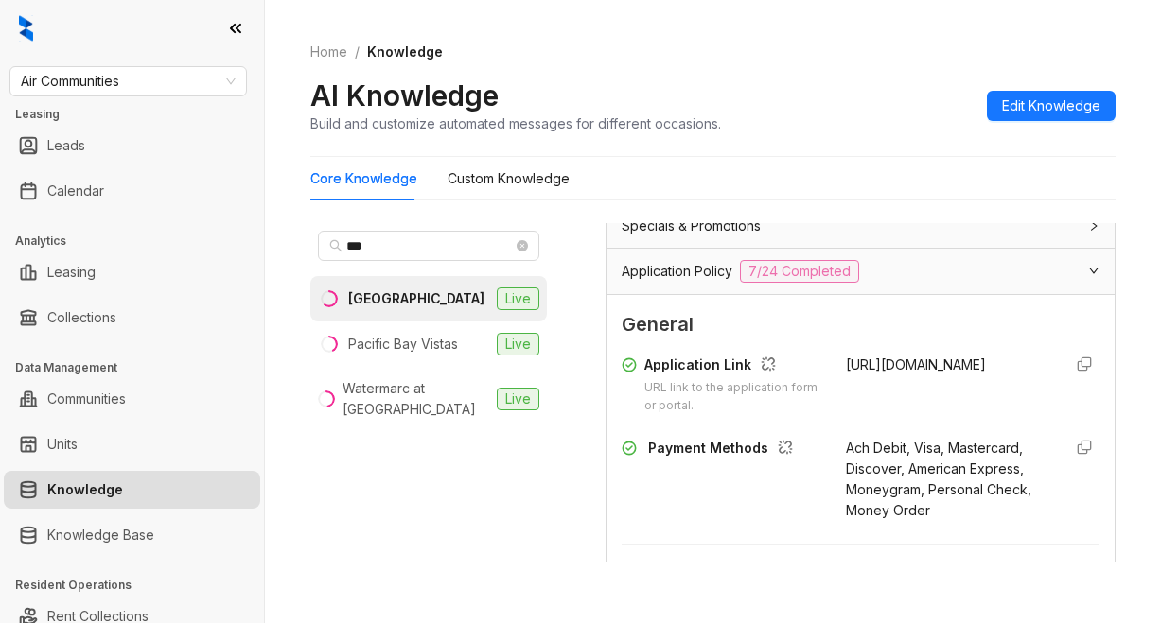
drag, startPoint x: 816, startPoint y: 396, endPoint x: 867, endPoint y: 388, distance: 51.8
click at [860, 415] on div "Application Link URL link to the application form or portal. [URL][DOMAIN_NAME]" at bounding box center [860, 385] width 478 height 61
copy span "[URL][DOMAIN_NAME]"
click at [863, 83] on div "Home / Knowledge AI Knowledge Build and customize automated messages for differ…" at bounding box center [712, 88] width 805 height 138
